Goal: Complete application form: Complete application form

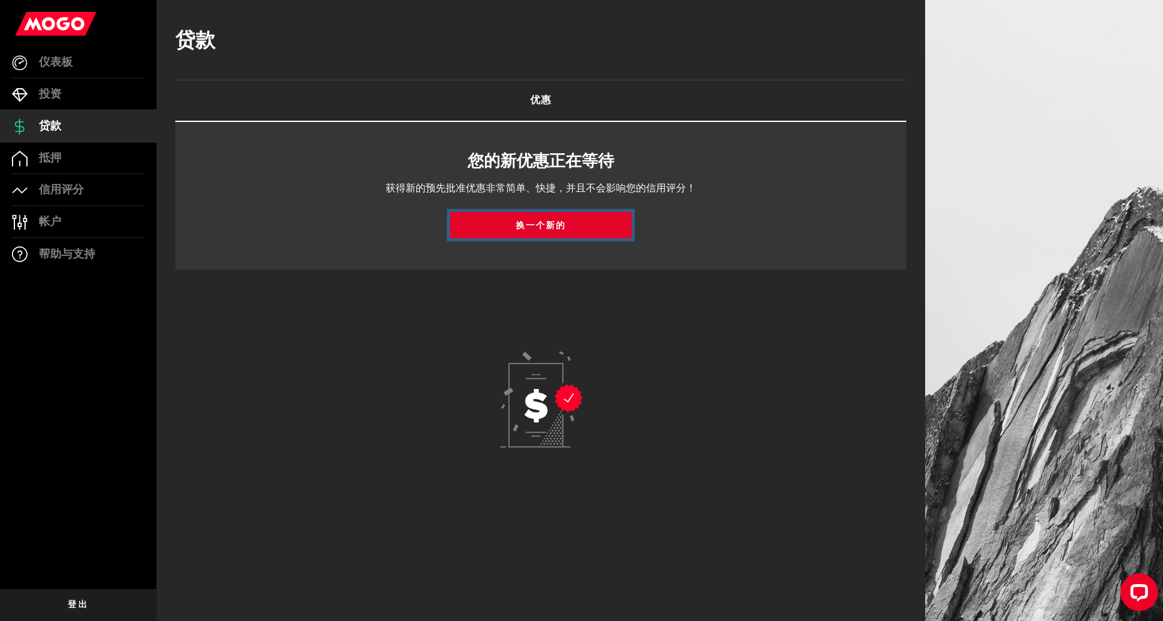
click at [548, 222] on font "换一个新的" at bounding box center [541, 226] width 50 height 9
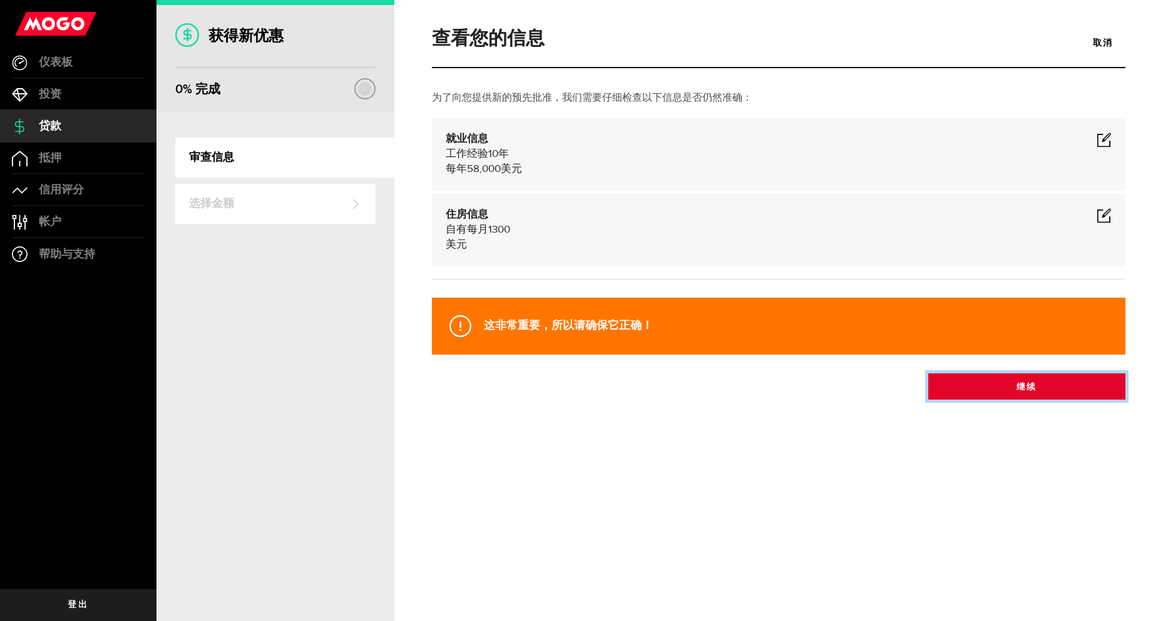
click at [1041, 382] on button "继续" at bounding box center [1026, 387] width 197 height 26
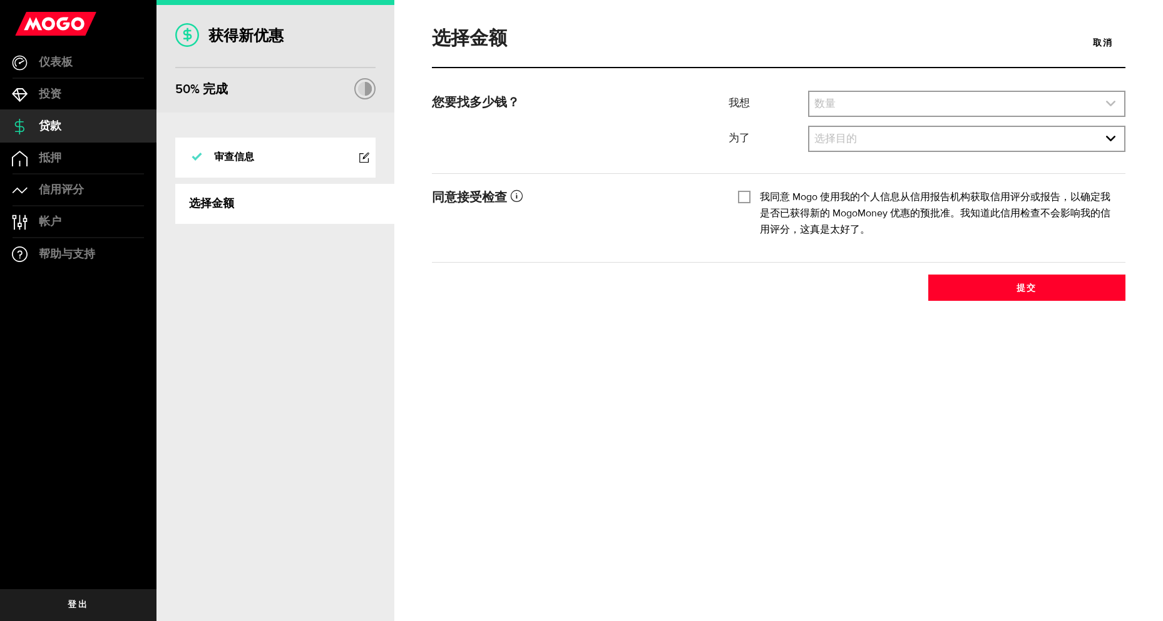
click at [830, 115] on link "展开选择" at bounding box center [966, 104] width 315 height 24
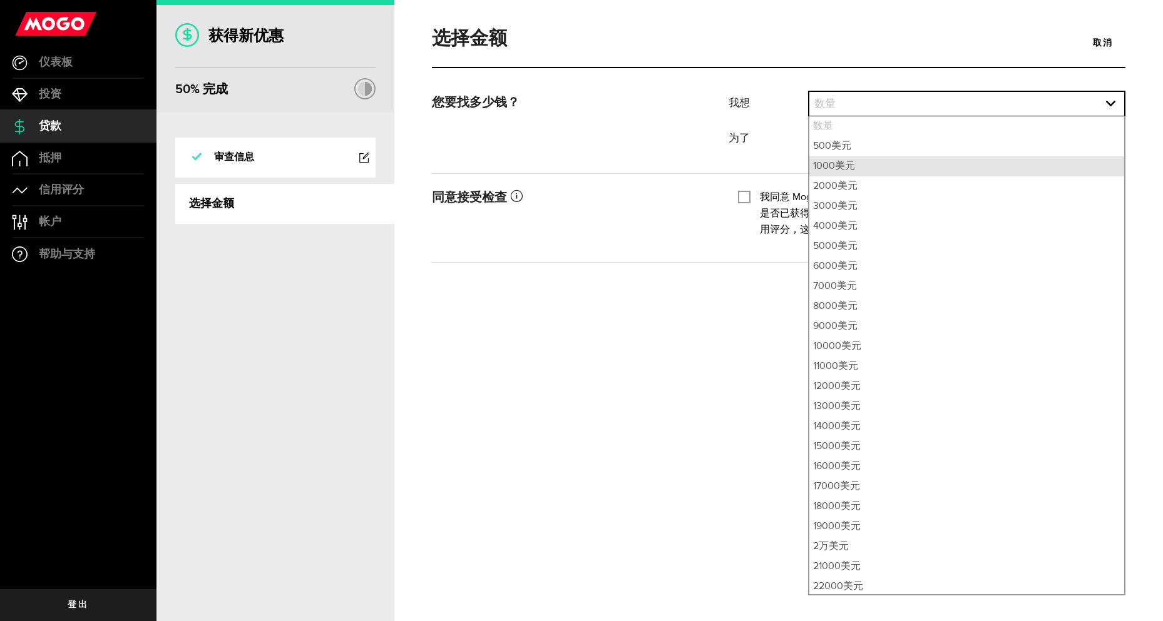
click at [837, 167] on font "1000美元" at bounding box center [834, 166] width 42 height 10
select select "1000"
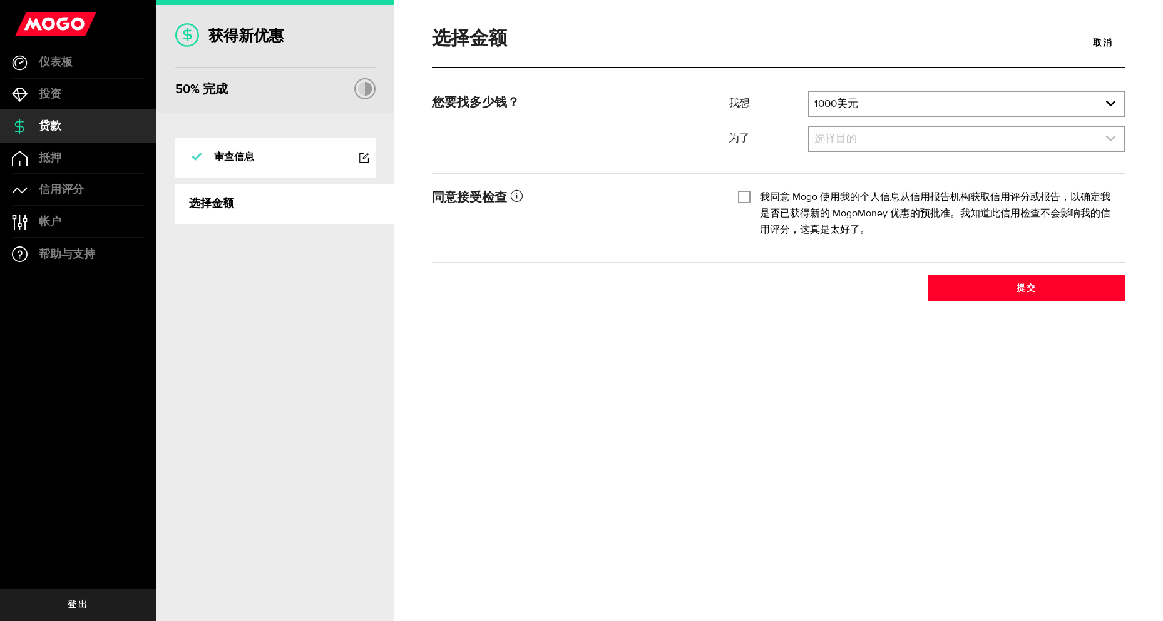
click at [863, 144] on link "展开选择" at bounding box center [966, 139] width 315 height 24
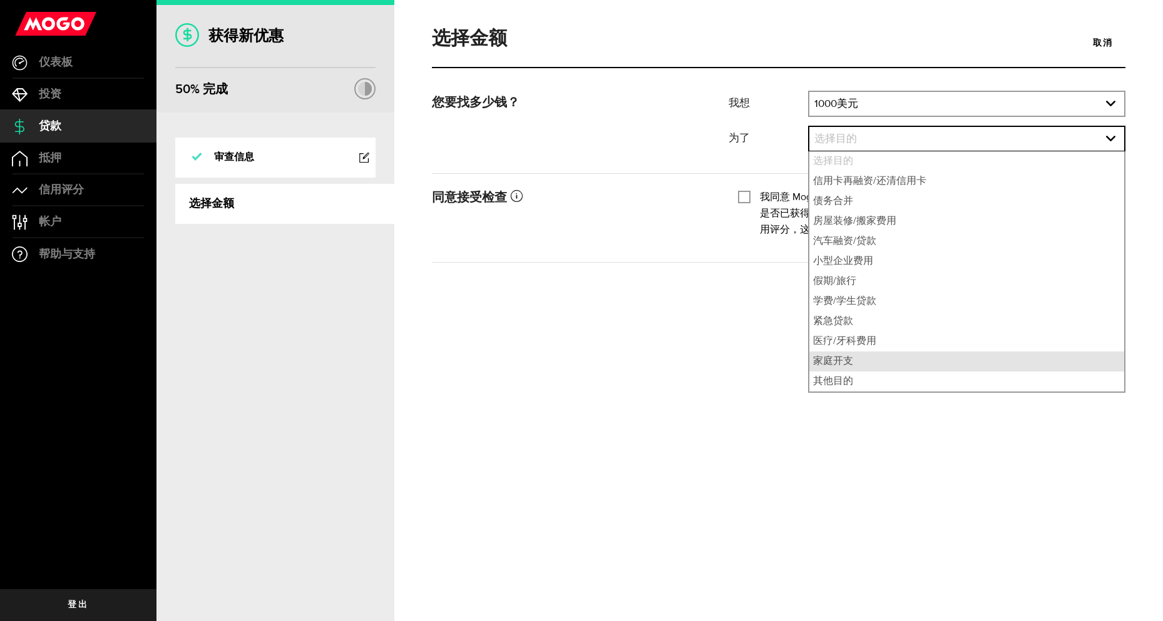
click at [864, 364] on li "家庭开支" at bounding box center [966, 362] width 315 height 20
select select "Household Expenses"
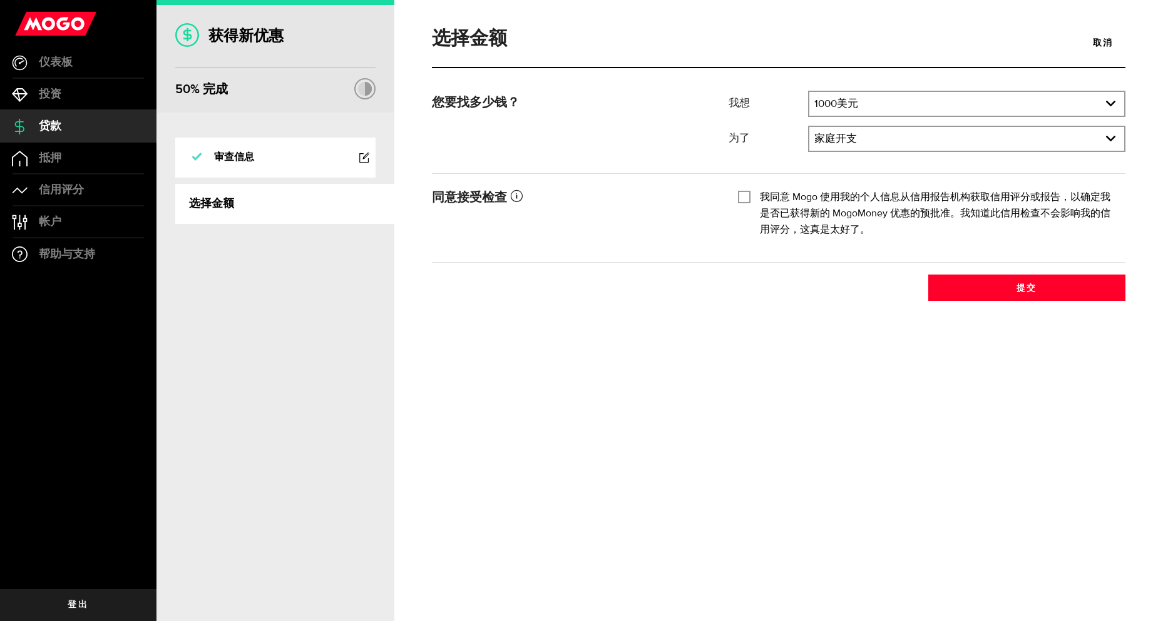
drag, startPoint x: 751, startPoint y: 195, endPoint x: 738, endPoint y: 195, distance: 13.1
click at [748, 195] on div "我同意 Mogo 使用我的个人信息从信用报告机构获取信用评分或报告，以确定我是否已获得新的 MogoMoney 优惠的预批准。我知道此信用检查不会影响我的信用…" at bounding box center [927, 214] width 378 height 49
drag, startPoint x: 736, startPoint y: 200, endPoint x: 745, endPoint y: 197, distance: 9.3
click at [737, 200] on div "勾选此框以便我们向您显示您的信用评分！ 我同意 Mogo 使用我的个人信息从信用报告机构获取信用评分或报告，以确定我是否已获得新的 MogoMoney 优惠的…" at bounding box center [926, 218] width 397 height 64
click at [745, 196] on input "我同意 Mogo 使用我的个人信息从信用报告机构获取信用评分或报告，以确定我是否已获得新的 MogoMoney 优惠的预批准。我知道此信用检查不会影响我的信用…" at bounding box center [744, 196] width 13 height 13
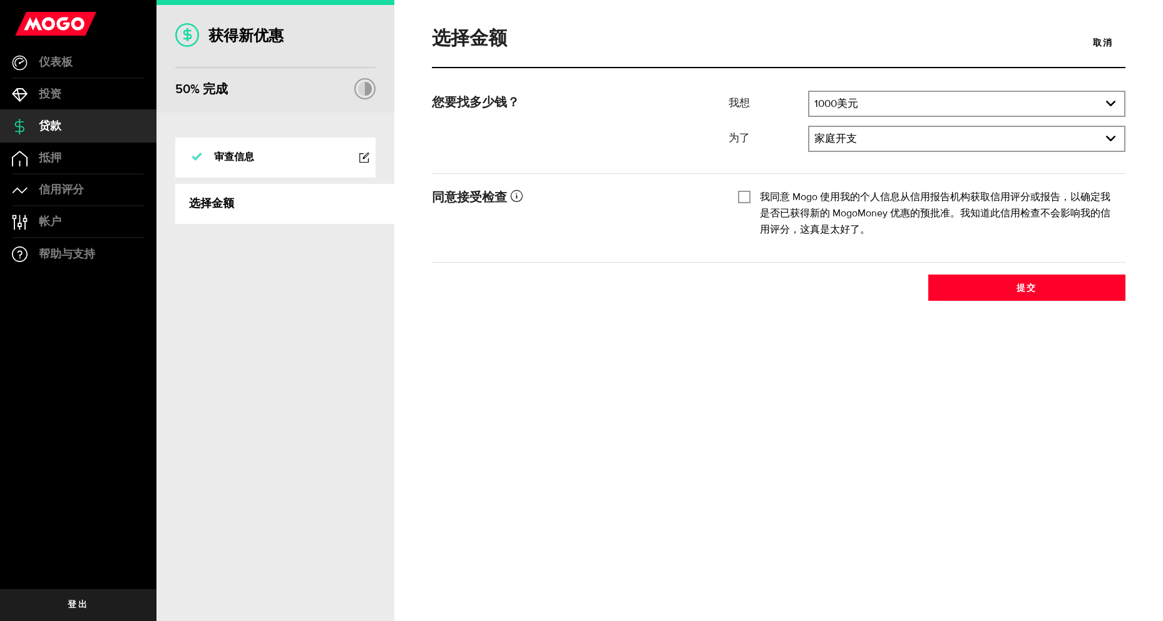
checkbox input "true"
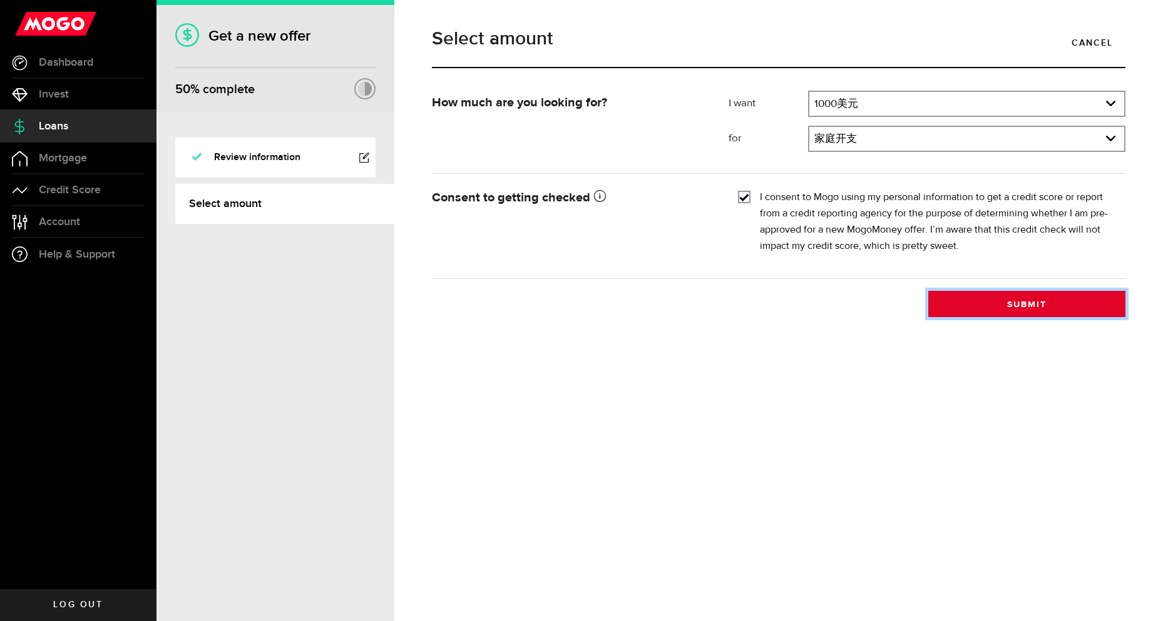
click at [1036, 300] on button "Submit" at bounding box center [1026, 304] width 197 height 26
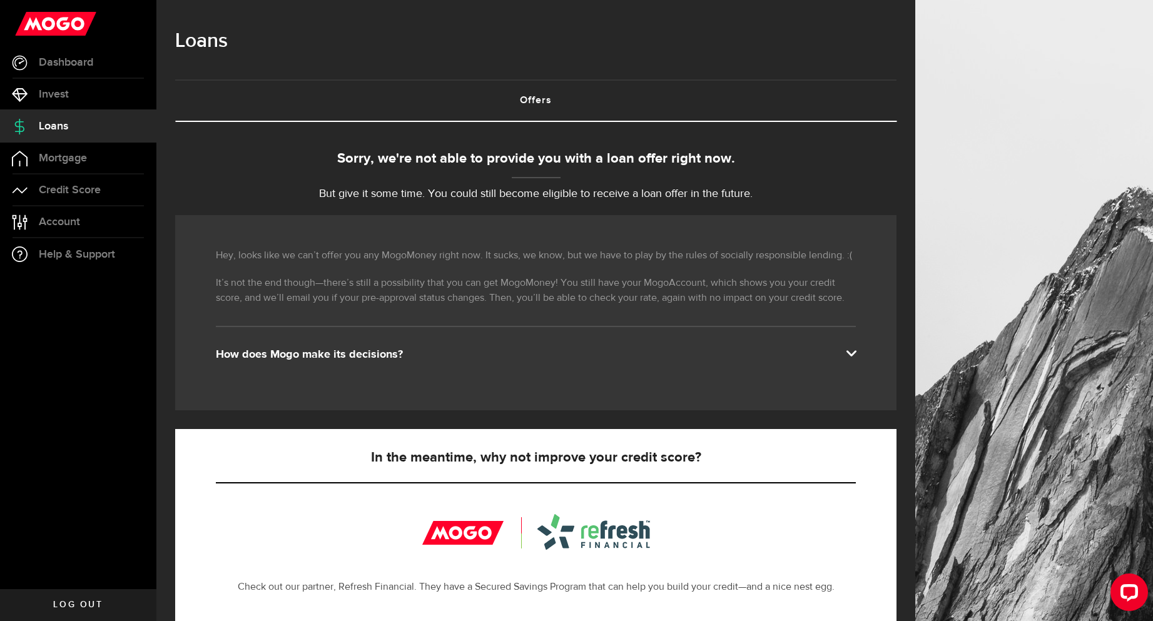
drag, startPoint x: 246, startPoint y: 155, endPoint x: 242, endPoint y: 148, distance: 7.8
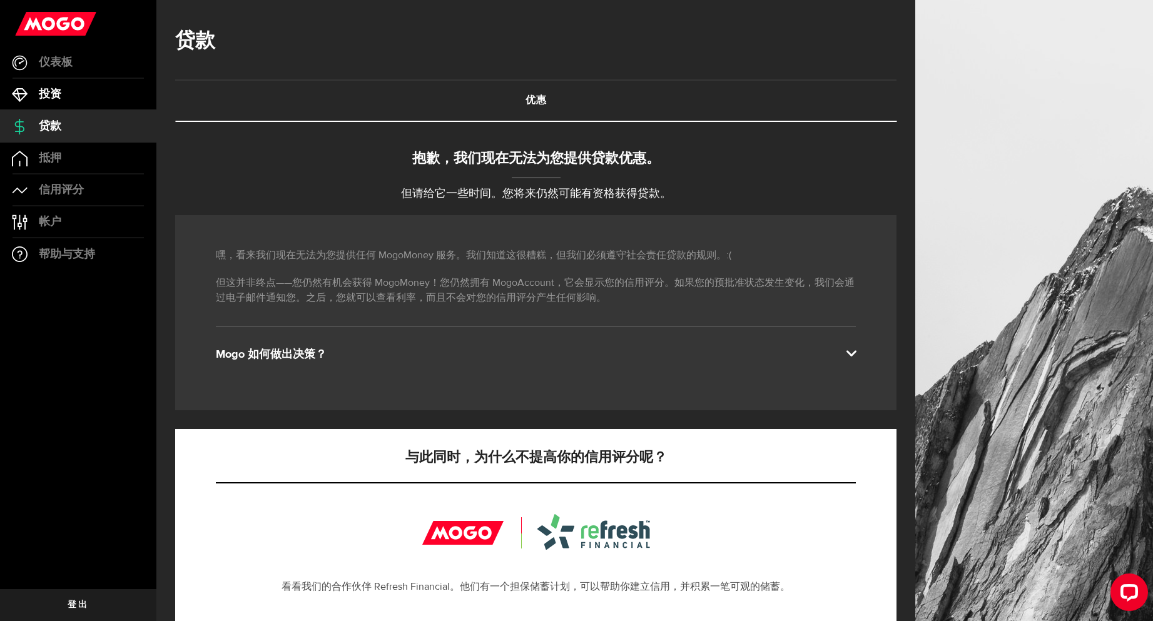
click at [51, 95] on font "投资" at bounding box center [50, 94] width 23 height 13
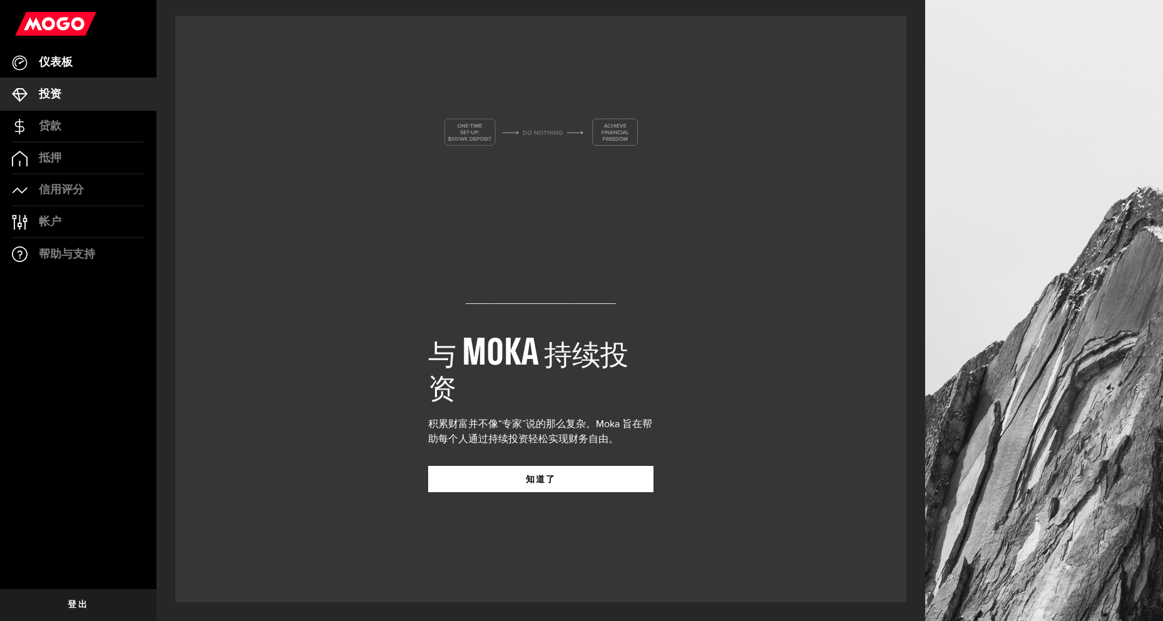
click at [56, 54] on link "仪表板" at bounding box center [78, 62] width 156 height 31
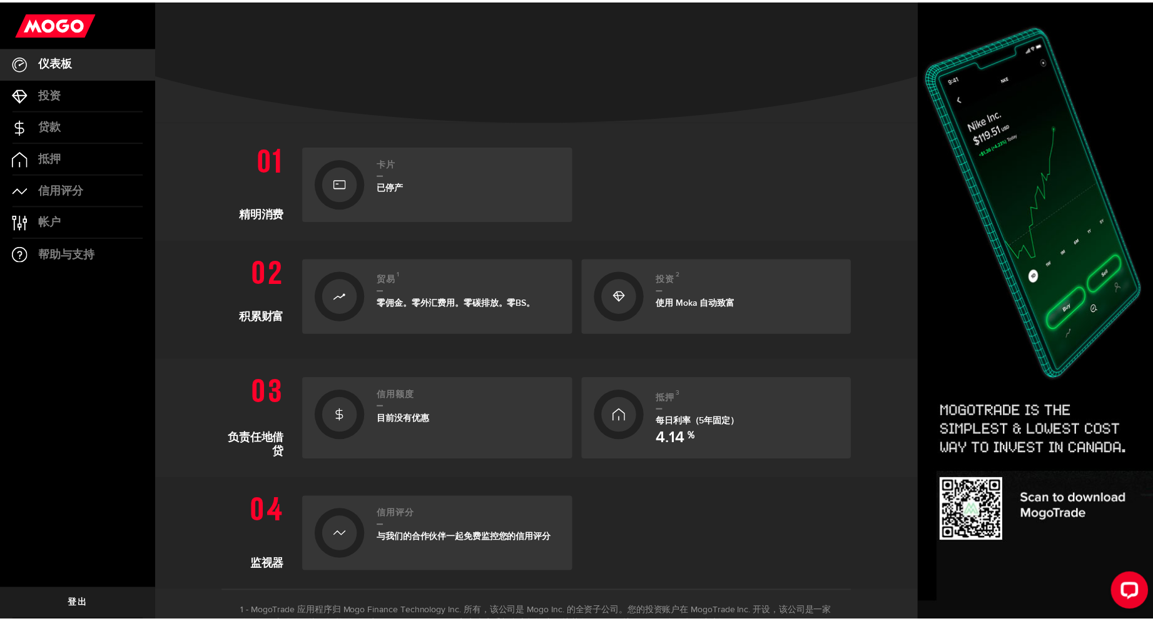
scroll to position [273, 0]
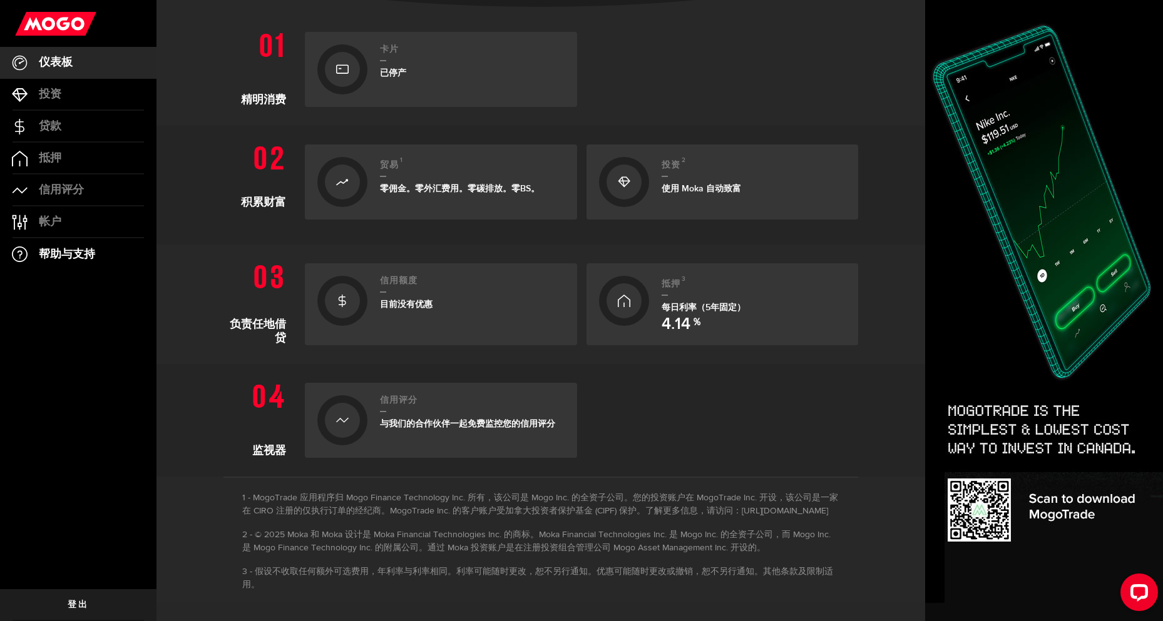
click at [88, 253] on font "帮助与支持" at bounding box center [67, 254] width 56 height 13
click at [46, 213] on link "帐户 帐户" at bounding box center [78, 221] width 156 height 31
